Goal: Task Accomplishment & Management: Manage account settings

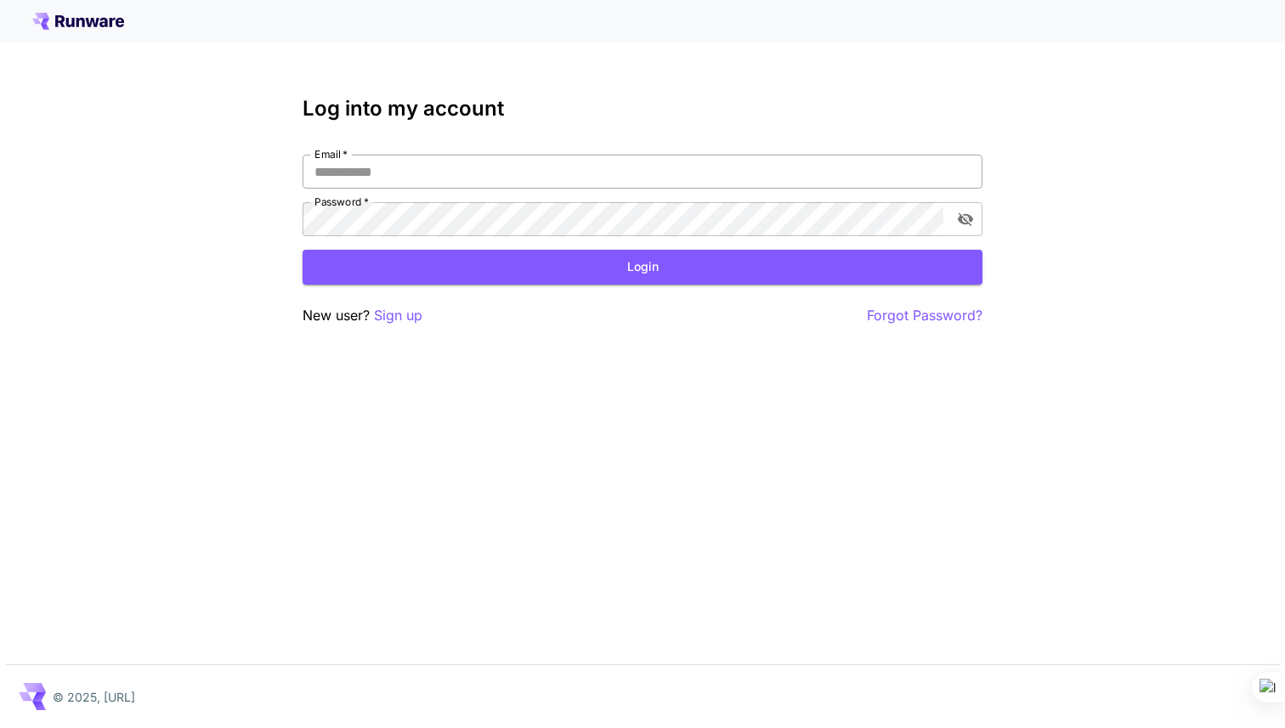
click at [521, 167] on input "Email   *" at bounding box center [642, 172] width 680 height 34
type input "**********"
click button "Login" at bounding box center [642, 267] width 680 height 35
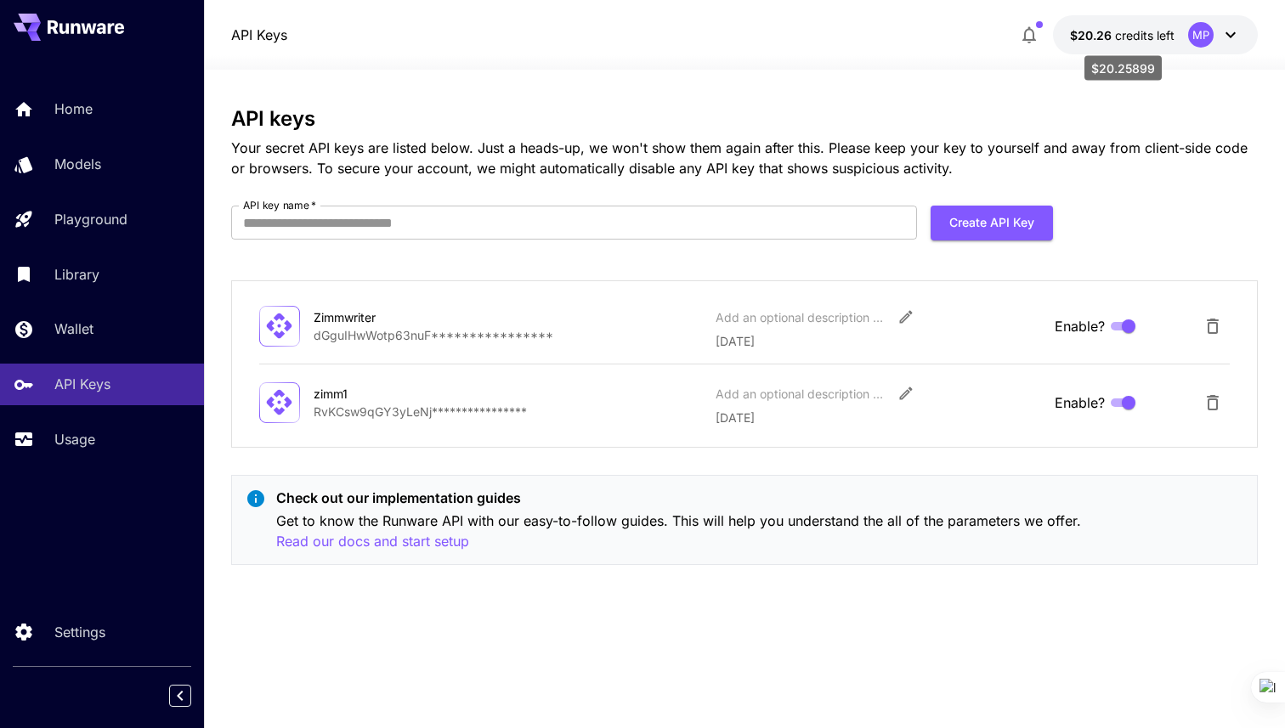
click at [1153, 39] on span "credits left" at bounding box center [1144, 35] width 59 height 14
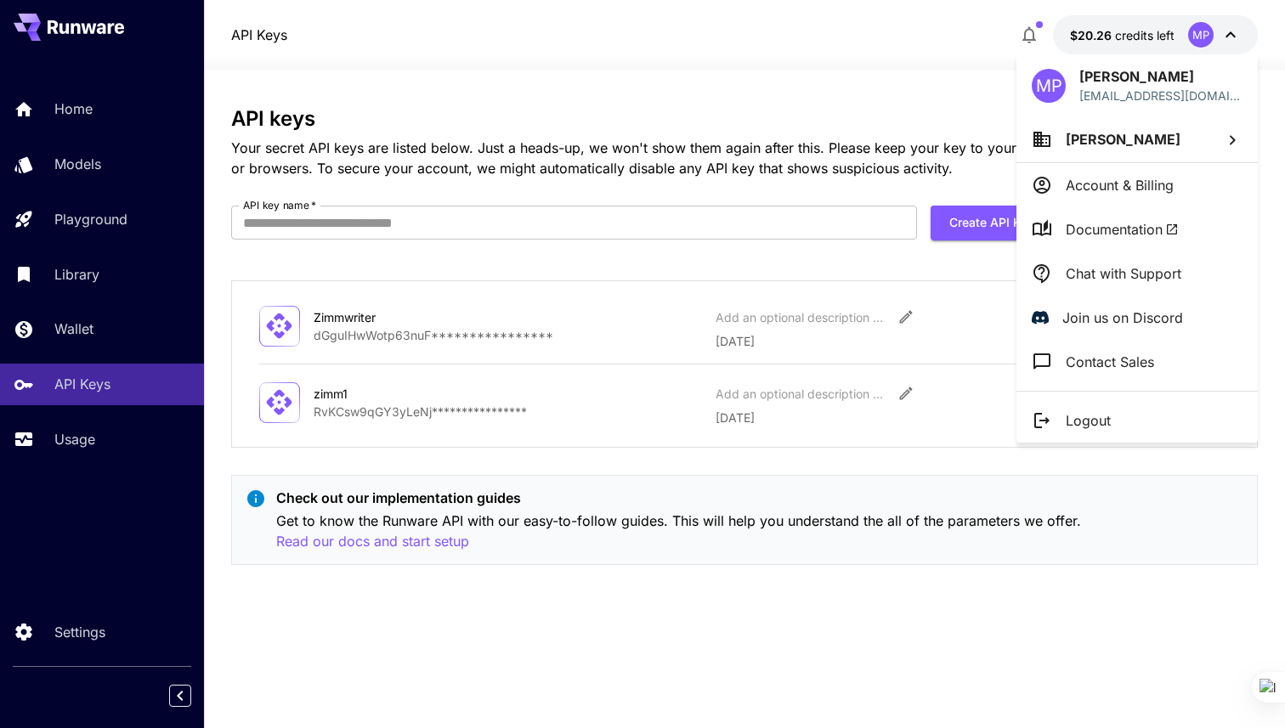
click at [905, 67] on div at bounding box center [642, 364] width 1285 height 728
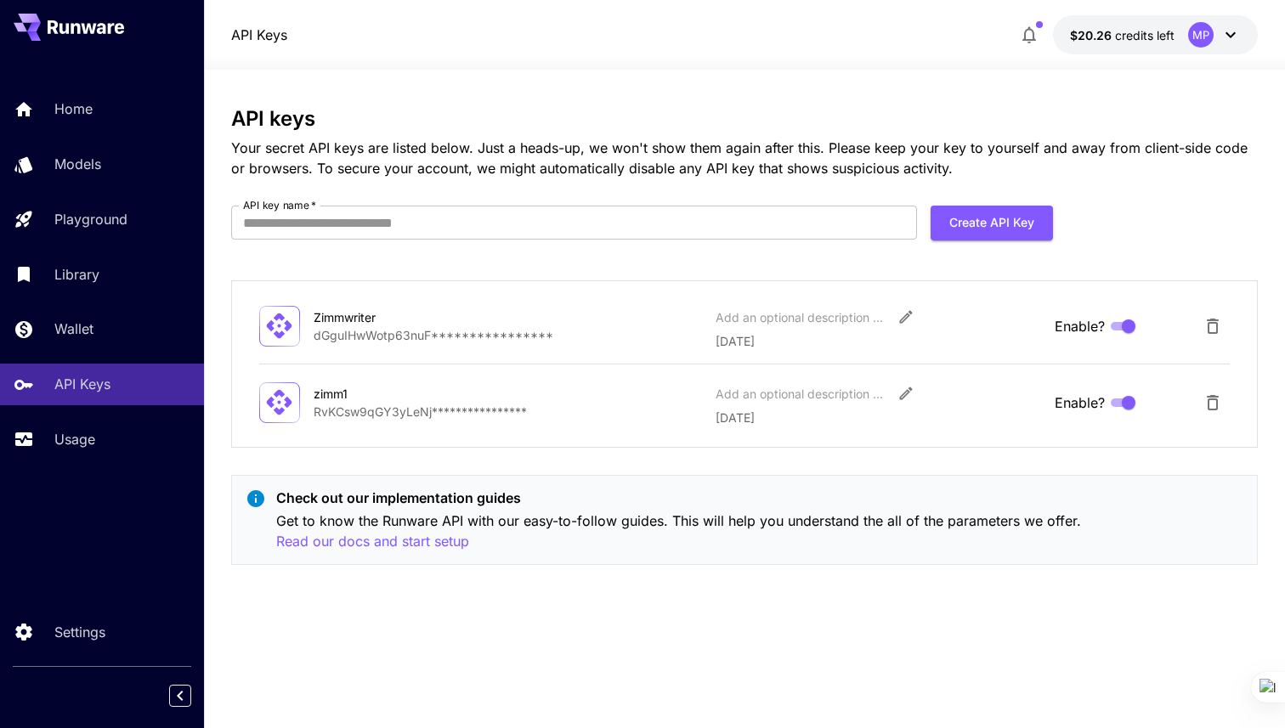
click at [1137, 49] on div at bounding box center [744, 59] width 1081 height 20
click at [1133, 36] on span "credits left" at bounding box center [1144, 35] width 59 height 14
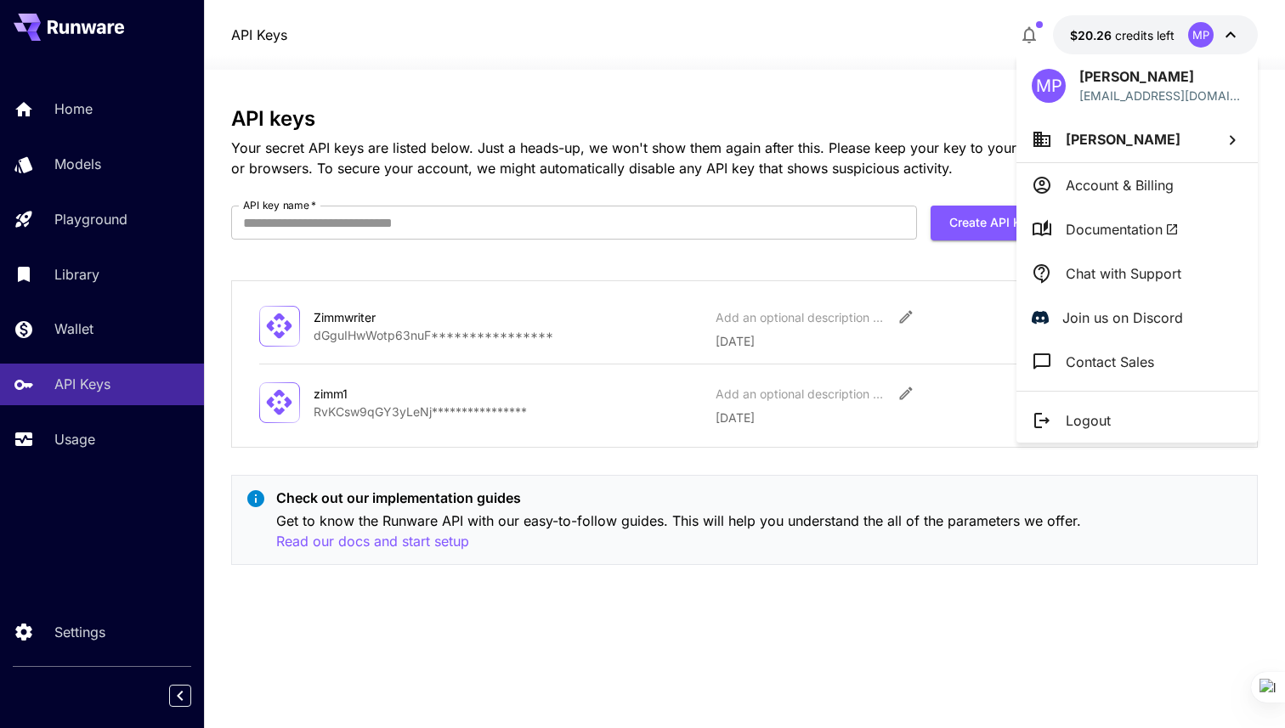
click at [1125, 127] on li "[PERSON_NAME]" at bounding box center [1136, 139] width 241 height 46
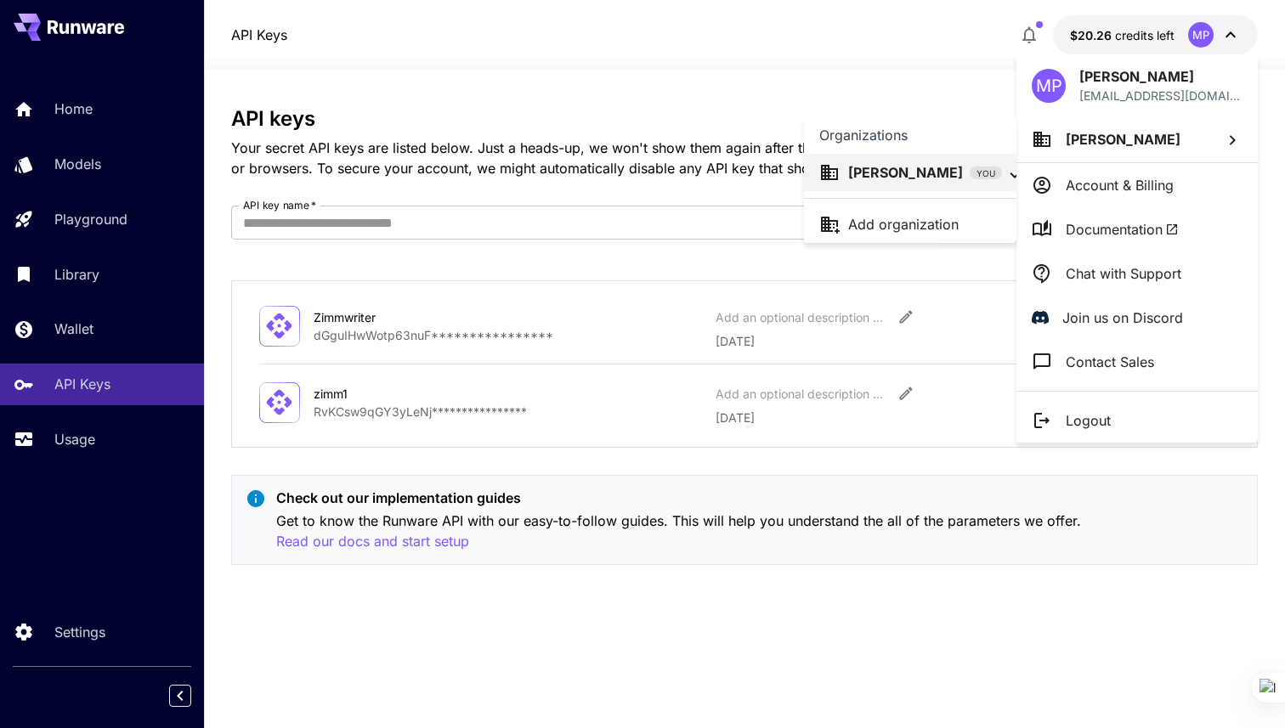
click at [389, 191] on div at bounding box center [642, 364] width 1285 height 728
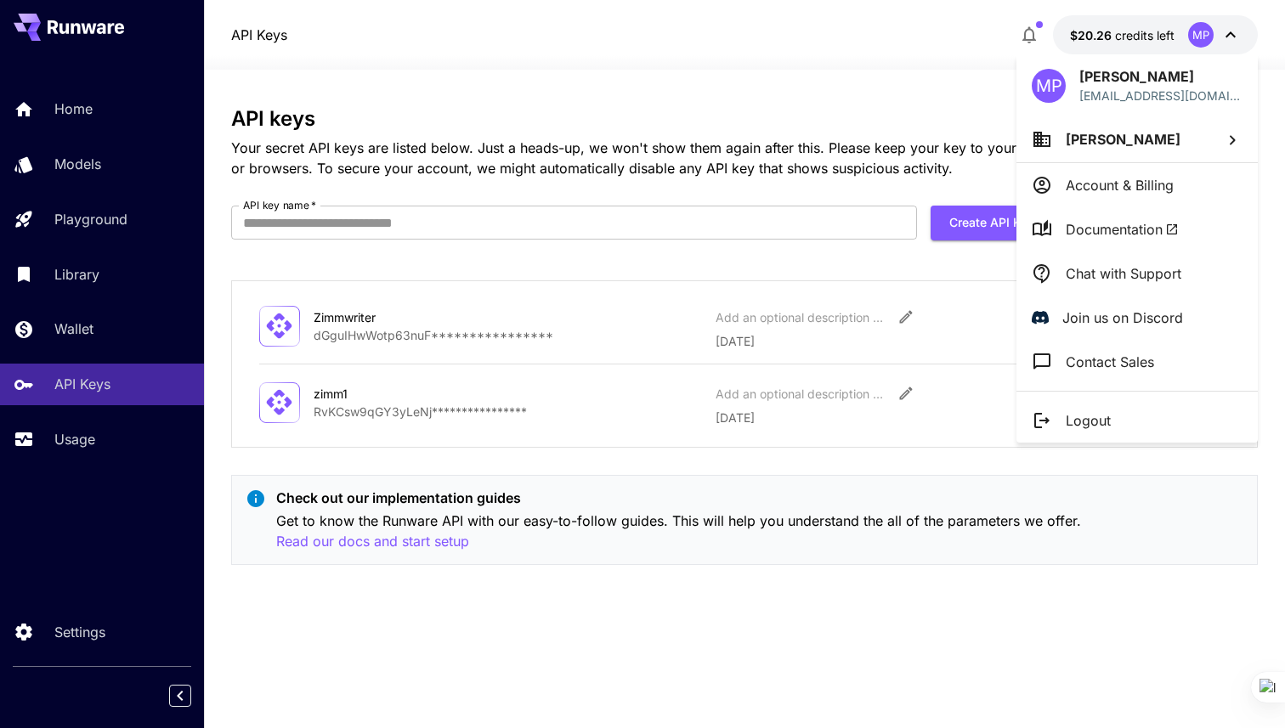
click at [445, 599] on div at bounding box center [642, 364] width 1285 height 728
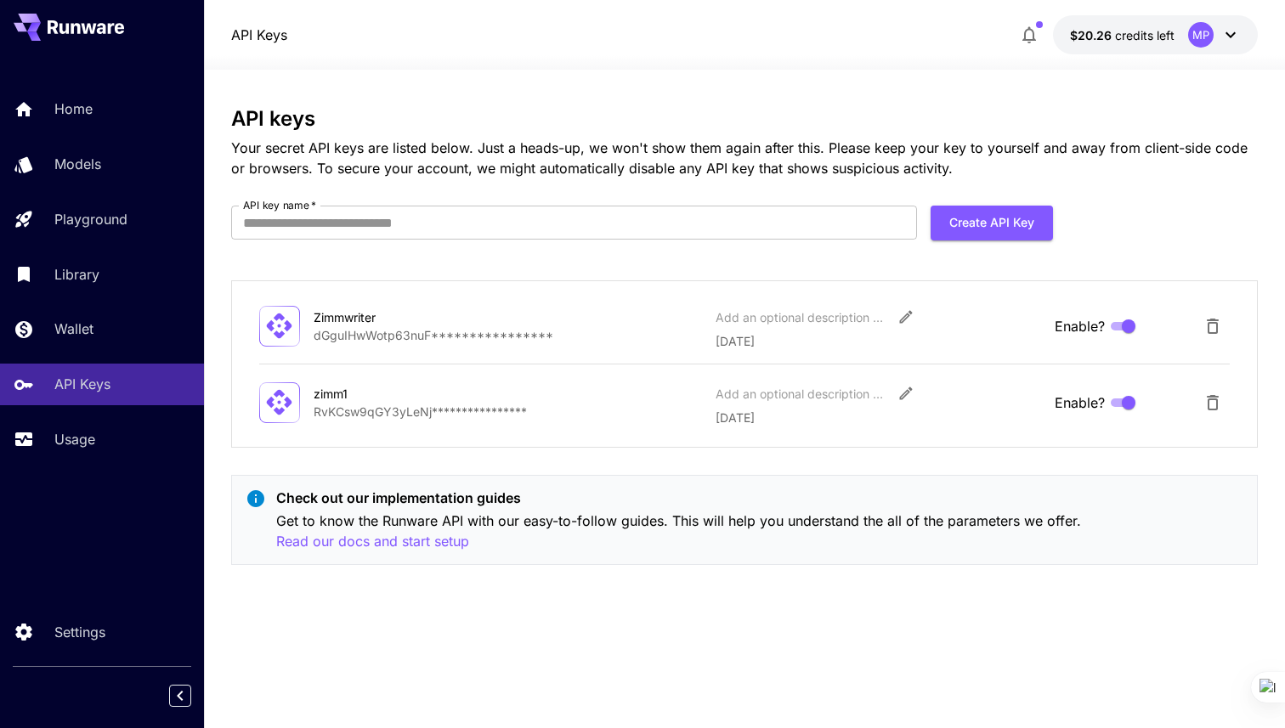
click at [48, 446] on link "Usage" at bounding box center [102, 440] width 204 height 42
